Goal: Transaction & Acquisition: Purchase product/service

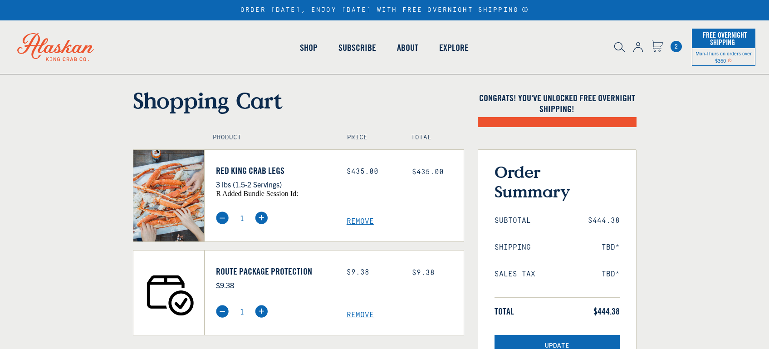
click at [642, 49] on img at bounding box center [638, 47] width 10 height 10
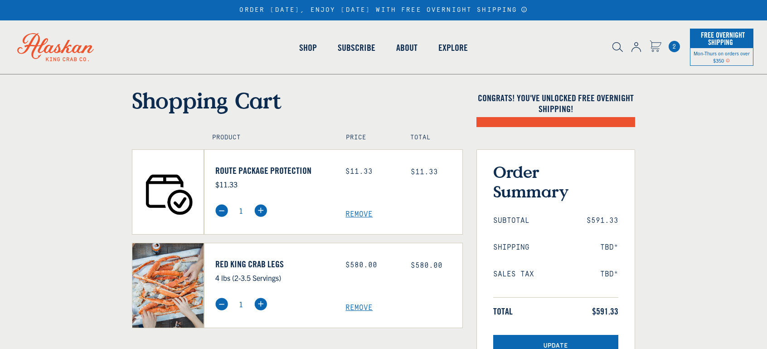
select select "40826592231503"
select select "40826730905679"
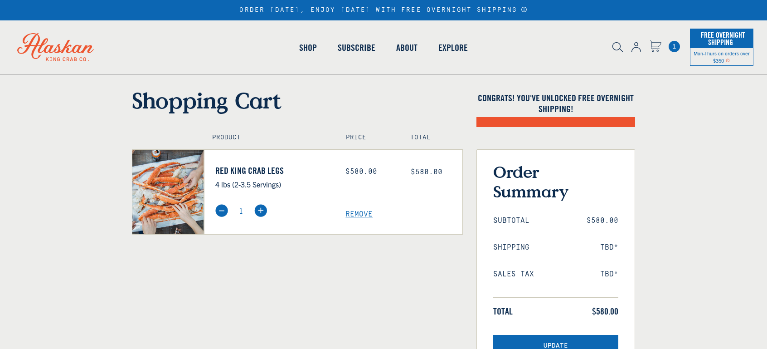
click at [616, 47] on img at bounding box center [618, 47] width 10 height 10
select select "40826592231503"
select select "40826730905679"
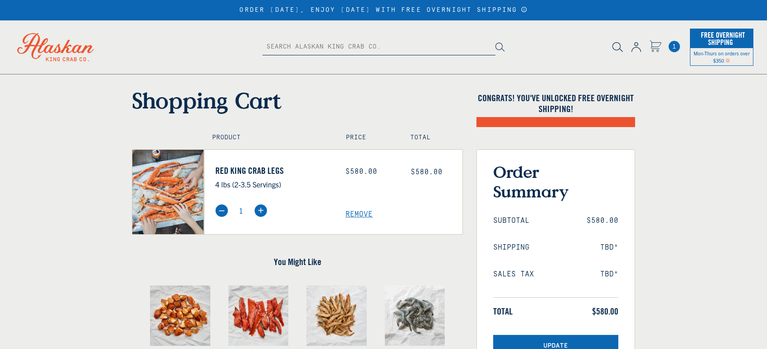
click at [272, 45] on input "text" at bounding box center [379, 47] width 233 height 16
click at [292, 46] on input "vetransdiscount" at bounding box center [379, 47] width 233 height 16
type input "vetrans discount"
click at [498, 48] on img at bounding box center [500, 47] width 9 height 9
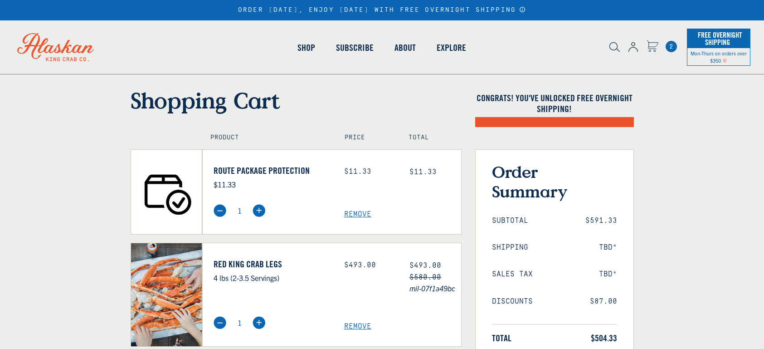
select select "40826592231503"
select select "40826730905679"
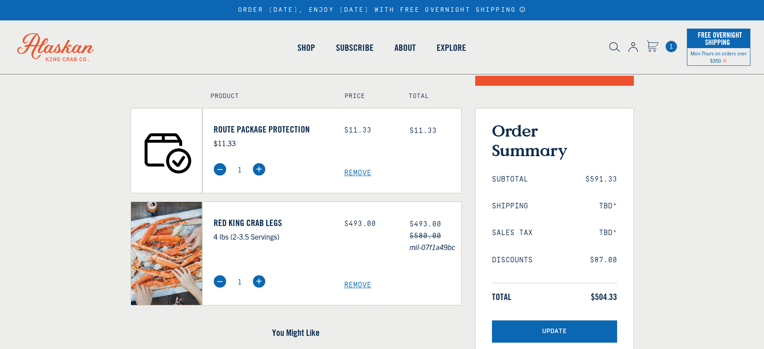
scroll to position [43, 0]
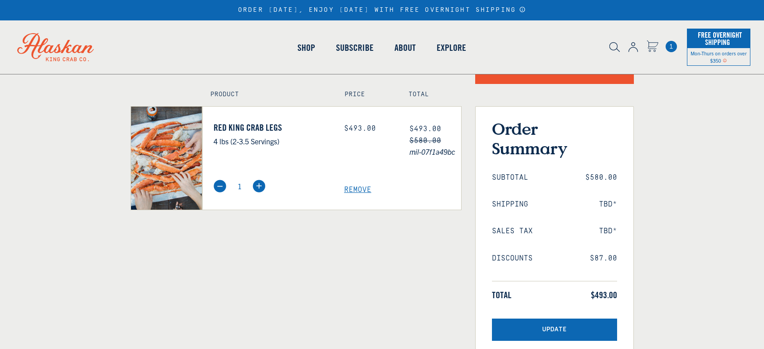
select select "40826592231503"
select select "40826730905679"
